Goal: Task Accomplishment & Management: Use online tool/utility

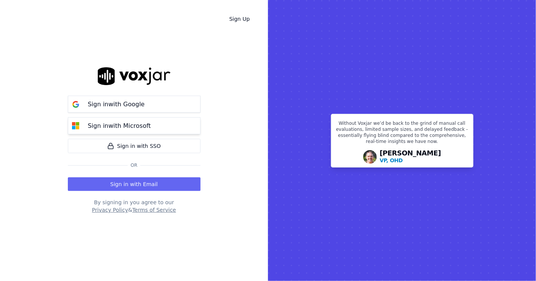
click at [105, 125] on p "Sign in with Microsoft" at bounding box center [119, 126] width 63 height 9
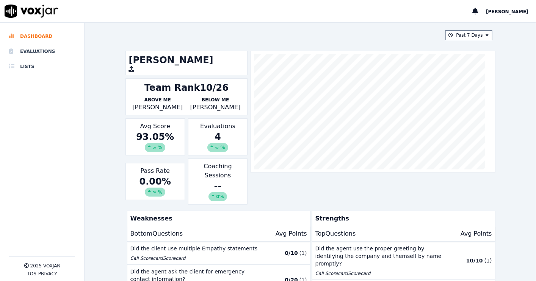
click at [214, 129] on div "Evaluations 4 ∞ %" at bounding box center [217, 137] width 59 height 37
click at [213, 141] on div "4 ∞ %" at bounding box center [217, 141] width 53 height 21
click at [217, 131] on div "4 ∞ %" at bounding box center [217, 141] width 53 height 21
click at [220, 127] on div "Evaluations 4 ∞ %" at bounding box center [217, 137] width 59 height 37
click at [40, 49] on li "Evaluations" at bounding box center [42, 51] width 66 height 15
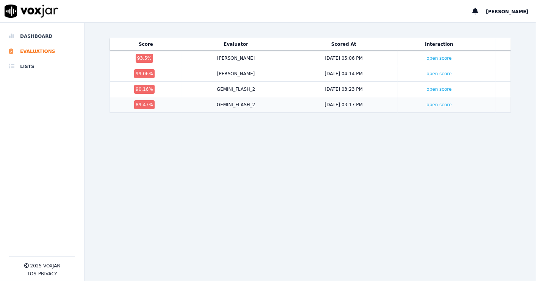
click at [144, 104] on div "89.47 %" at bounding box center [144, 104] width 20 height 9
click at [233, 104] on div "GEMINI_FLASH_2" at bounding box center [236, 105] width 39 height 6
click at [426, 105] on link "open score" at bounding box center [438, 104] width 25 height 5
click at [426, 88] on link "open score" at bounding box center [438, 89] width 25 height 5
click at [428, 70] on td "open score" at bounding box center [438, 74] width 83 height 16
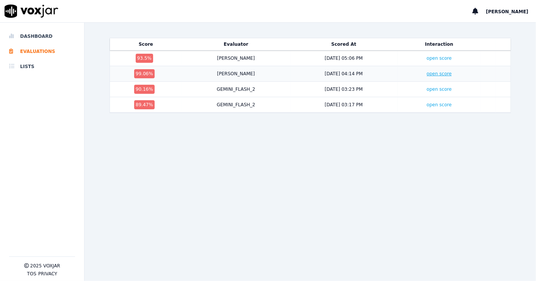
click at [427, 73] on link "open score" at bounding box center [438, 73] width 25 height 5
click at [426, 59] on link "open score" at bounding box center [438, 58] width 25 height 5
drag, startPoint x: 148, startPoint y: 75, endPoint x: 160, endPoint y: 56, distance: 21.8
click at [111, 70] on td "99.06 %" at bounding box center [145, 74] width 72 height 16
drag, startPoint x: 164, startPoint y: 57, endPoint x: 113, endPoint y: 58, distance: 50.8
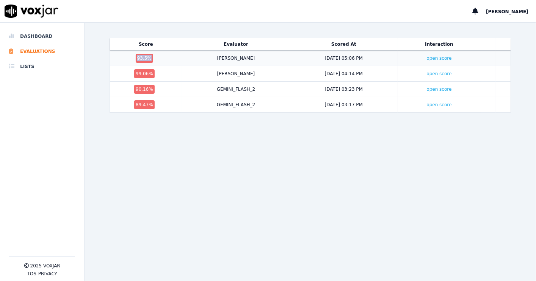
click at [113, 58] on div "93.5 %" at bounding box center [146, 58] width 66 height 9
click at [182, 73] on td "[PERSON_NAME]" at bounding box center [236, 74] width 108 height 16
click at [43, 37] on li "Dashboard" at bounding box center [42, 36] width 66 height 15
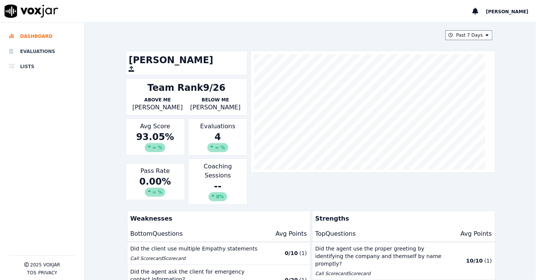
click at [209, 91] on div "Team Rank 9/26" at bounding box center [186, 88] width 78 height 12
drag, startPoint x: 207, startPoint y: 106, endPoint x: 141, endPoint y: 103, distance: 66.0
click at [141, 103] on div "Above Me Diedra Bunche Below Me Amber Clemison" at bounding box center [187, 104] width 116 height 15
click at [180, 104] on p "Diedra Bunche" at bounding box center [158, 107] width 58 height 9
drag, startPoint x: 147, startPoint y: 104, endPoint x: 132, endPoint y: 104, distance: 14.8
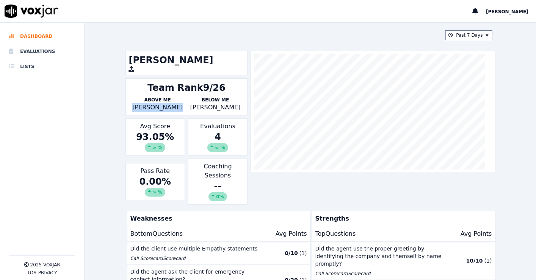
click at [132, 104] on p "Diedra Bunche" at bounding box center [158, 107] width 58 height 9
click at [144, 106] on p "Diedra Bunche" at bounding box center [158, 107] width 58 height 9
click at [51, 68] on li "Lists" at bounding box center [42, 66] width 66 height 15
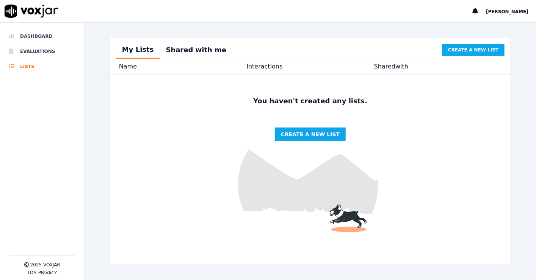
click at [253, 69] on div "Interactions" at bounding box center [309, 66] width 127 height 9
click at [374, 67] on div "Shared with" at bounding box center [437, 66] width 127 height 9
click at [117, 71] on div "Name Interactions Shared with" at bounding box center [310, 66] width 394 height 9
click at [52, 52] on li "Evaluations" at bounding box center [42, 51] width 66 height 15
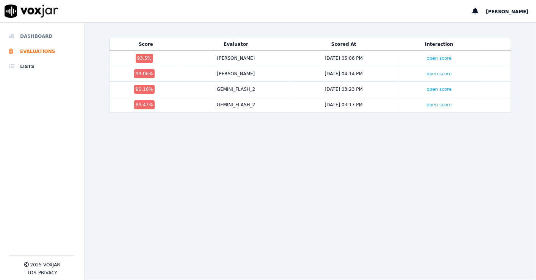
click at [35, 36] on li "Dashboard" at bounding box center [42, 36] width 66 height 15
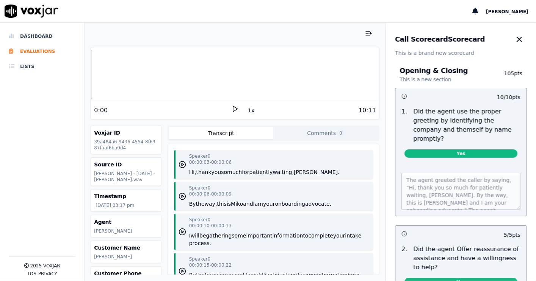
click at [231, 109] on icon at bounding box center [235, 109] width 8 height 8
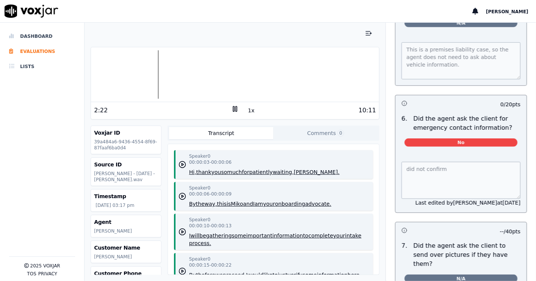
scroll to position [2991, 0]
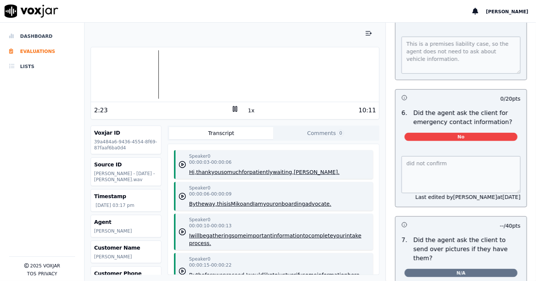
drag, startPoint x: 485, startPoint y: 178, endPoint x: 507, endPoint y: 138, distance: 45.9
click at [506, 147] on div "did not confirm Last edited by Zach at 8/8/2025" at bounding box center [460, 177] width 131 height 60
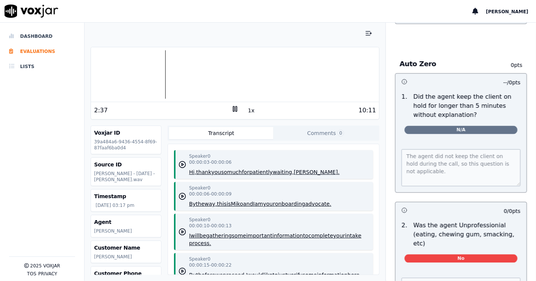
scroll to position [3369, 0]
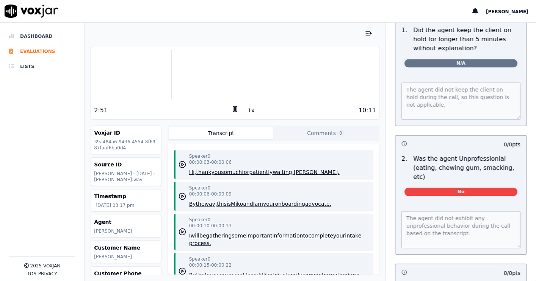
click at [233, 108] on rect at bounding box center [233, 108] width 1 height 5
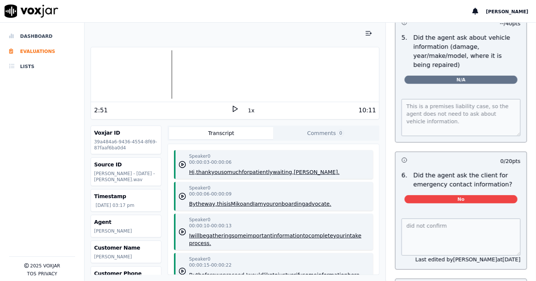
scroll to position [2924, 0]
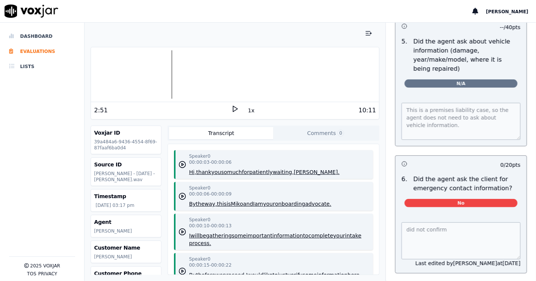
click at [395, 214] on div "did not confirm Last edited by Zach at 8/8/2025" at bounding box center [460, 244] width 131 height 60
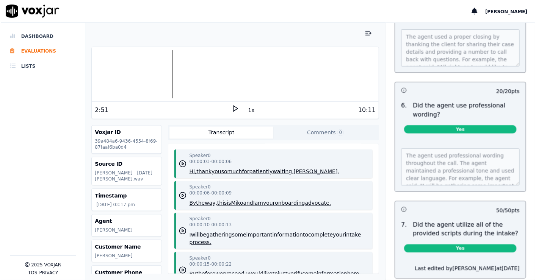
scroll to position [720, 0]
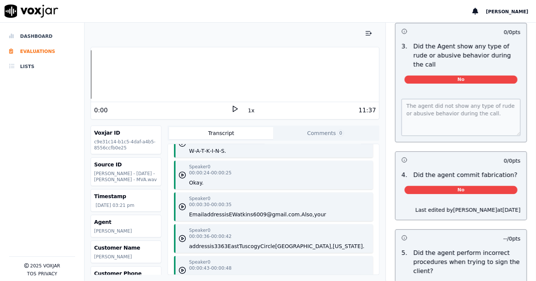
scroll to position [3502, 0]
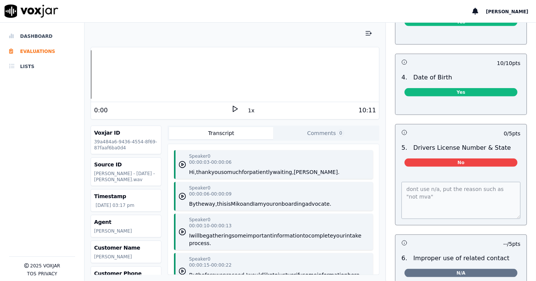
scroll to position [265, 0]
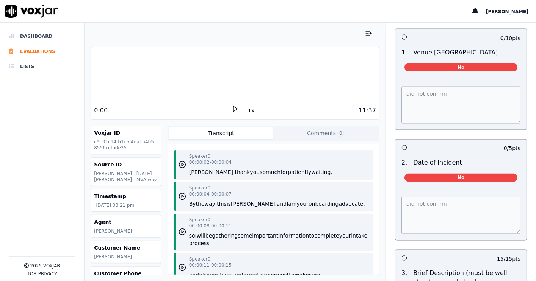
scroll to position [568, 0]
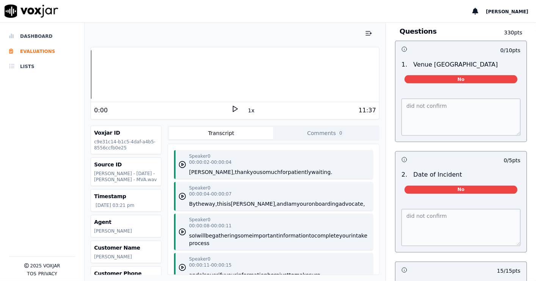
click at [233, 108] on polygon at bounding box center [235, 109] width 5 height 6
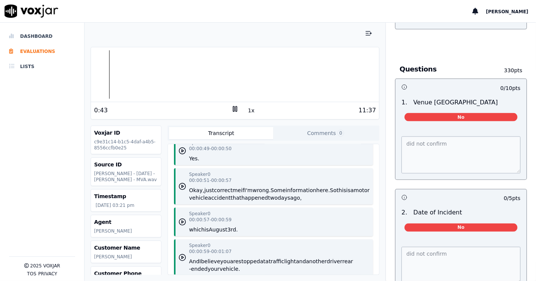
scroll to position [417, 0]
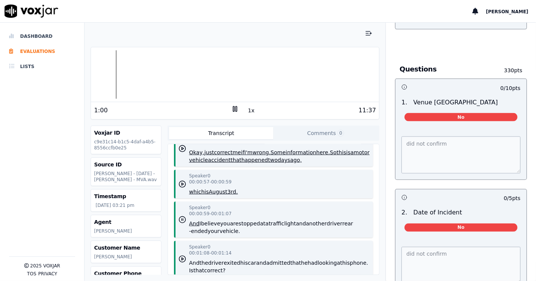
click at [236, 111] on rect at bounding box center [236, 108] width 1 height 5
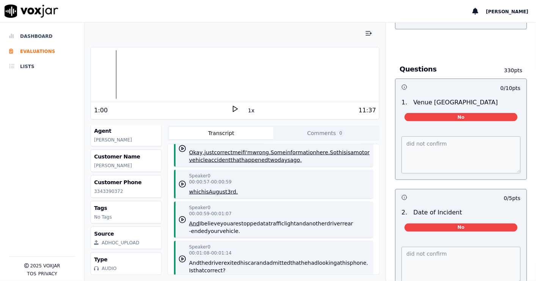
scroll to position [107, 0]
click at [108, 189] on p "3343390372" at bounding box center [126, 192] width 64 height 6
copy p "3343390372"
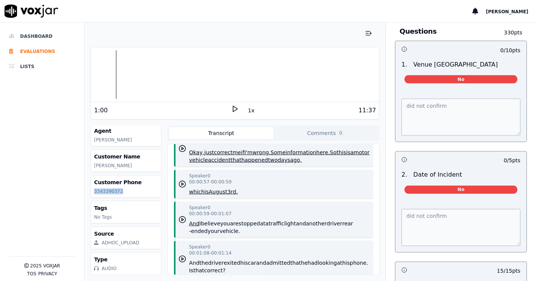
scroll to position [379, 0]
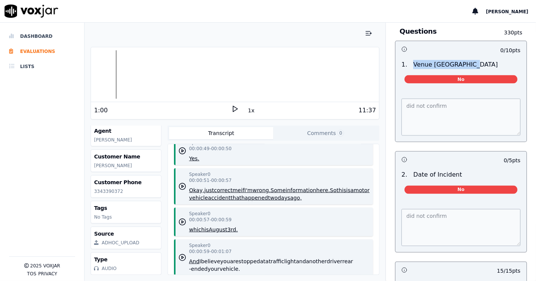
drag, startPoint x: 467, startPoint y: 65, endPoint x: 398, endPoint y: 61, distance: 68.3
click at [398, 61] on div "1 . Venue City & State" at bounding box center [460, 64] width 125 height 9
copy div "Venue [GEOGRAPHIC_DATA]"
click at [428, 175] on p "Date of Incident" at bounding box center [437, 175] width 48 height 9
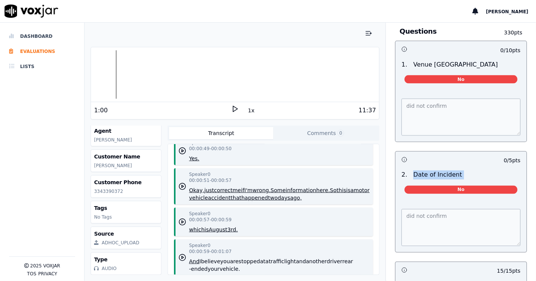
click at [428, 175] on p "Date of Incident" at bounding box center [437, 175] width 48 height 9
copy div "Date of Incident No"
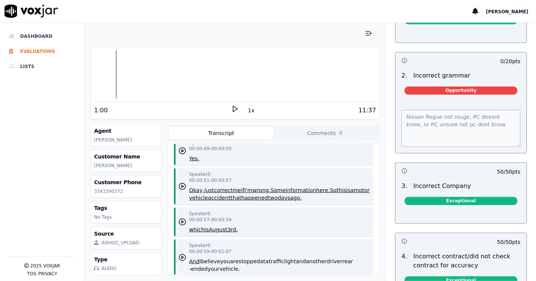
scroll to position [2020, 0]
